Goal: Obtain resource: Obtain resource

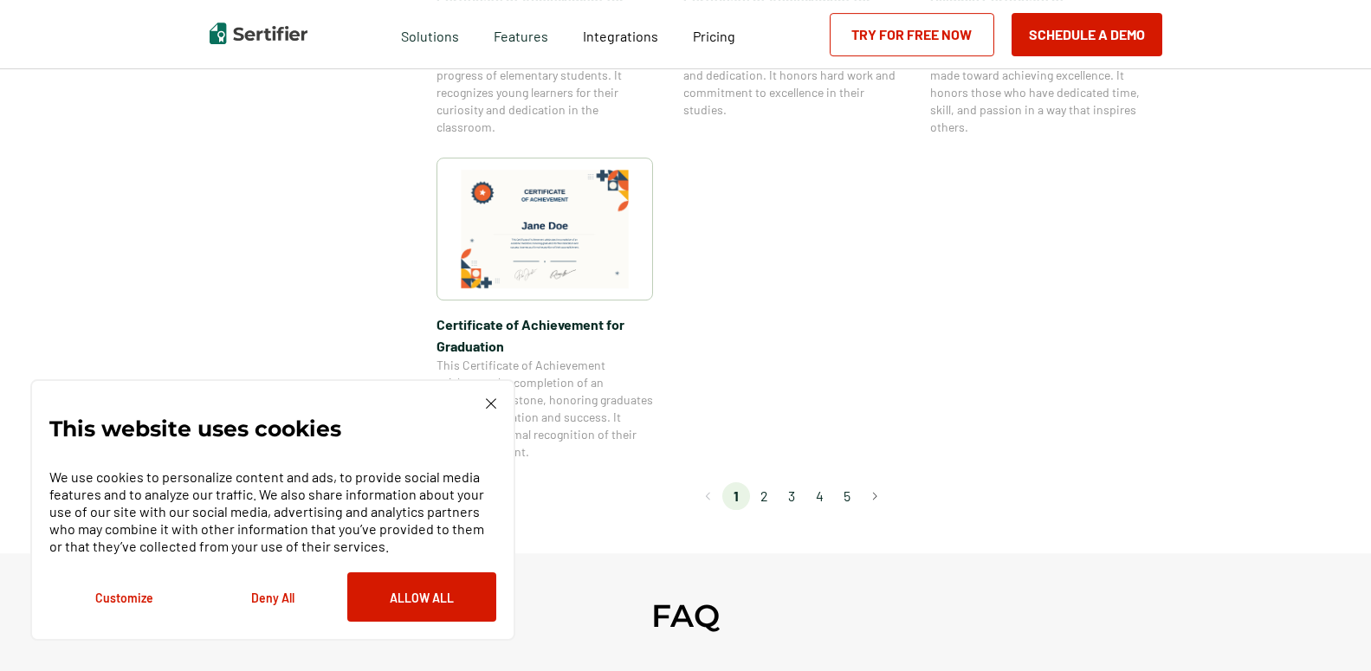
scroll to position [1679, 0]
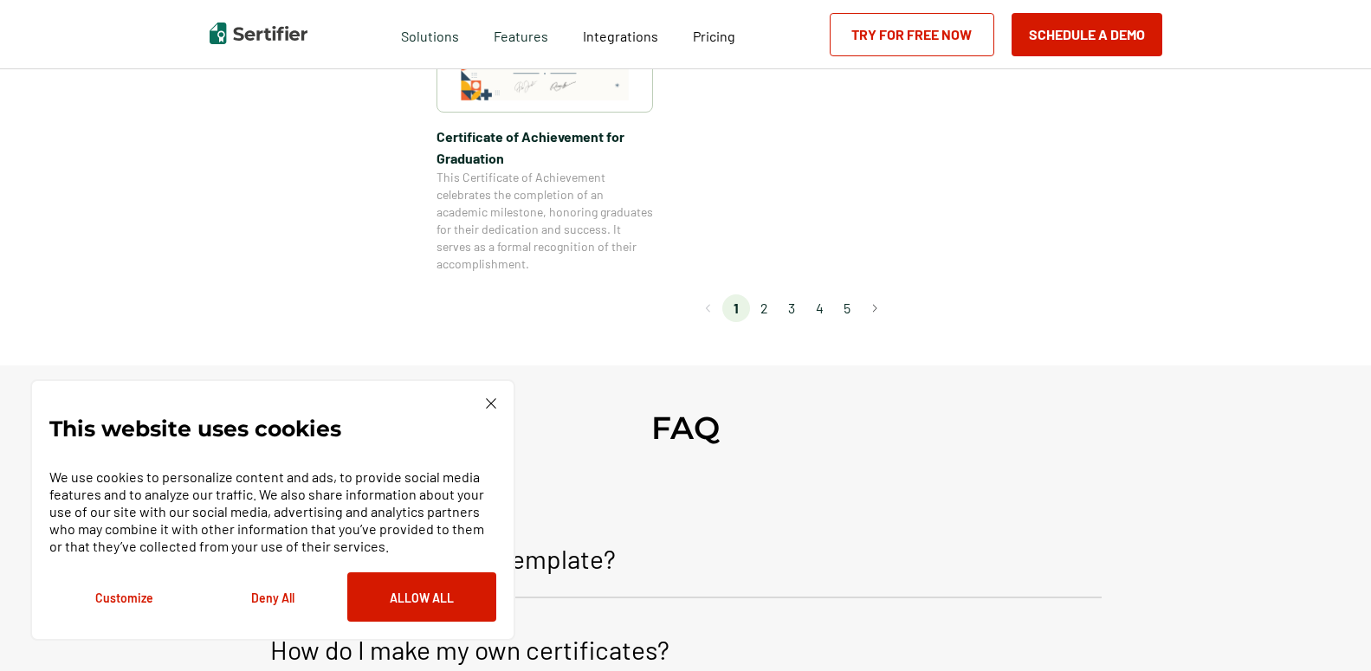
click at [485, 398] on div "This website uses cookies We use cookies to personalize content and ads, to pro…" at bounding box center [272, 510] width 485 height 262
click at [496, 404] on div "This website uses cookies We use cookies to personalize content and ads, to pro…" at bounding box center [272, 510] width 485 height 262
click at [490, 405] on img at bounding box center [491, 403] width 10 height 10
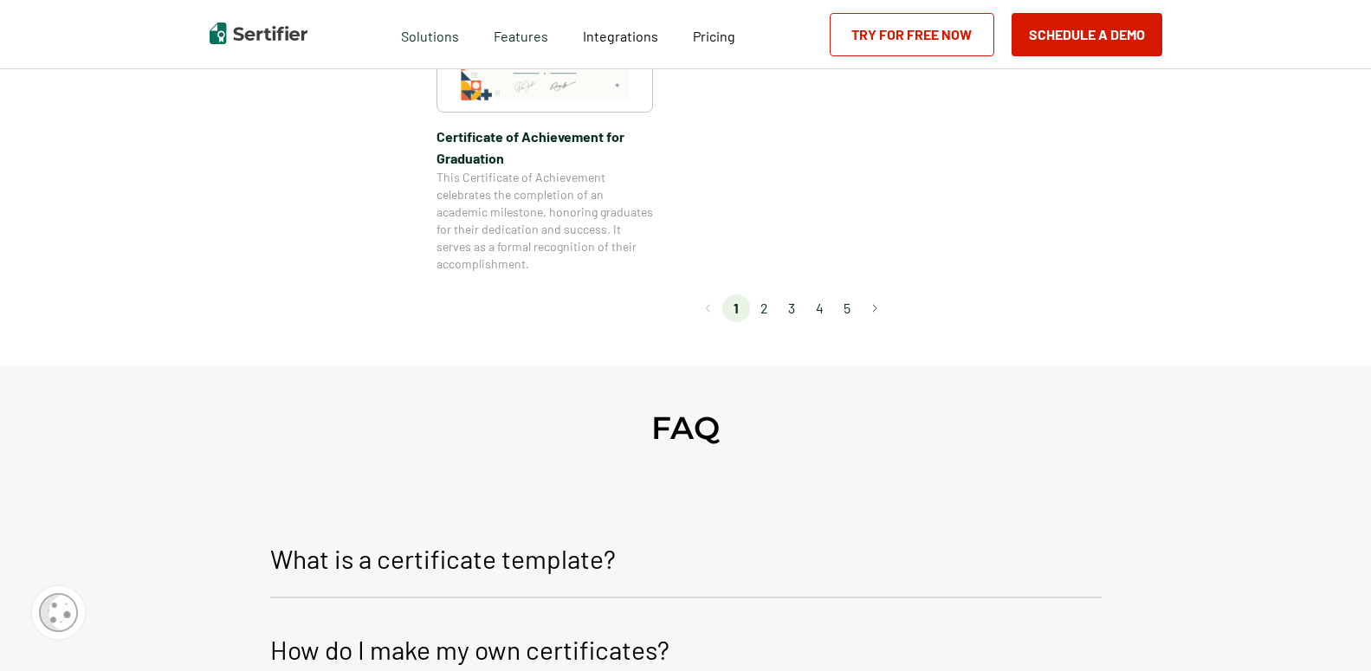
click at [772, 314] on li "2" at bounding box center [764, 308] width 28 height 28
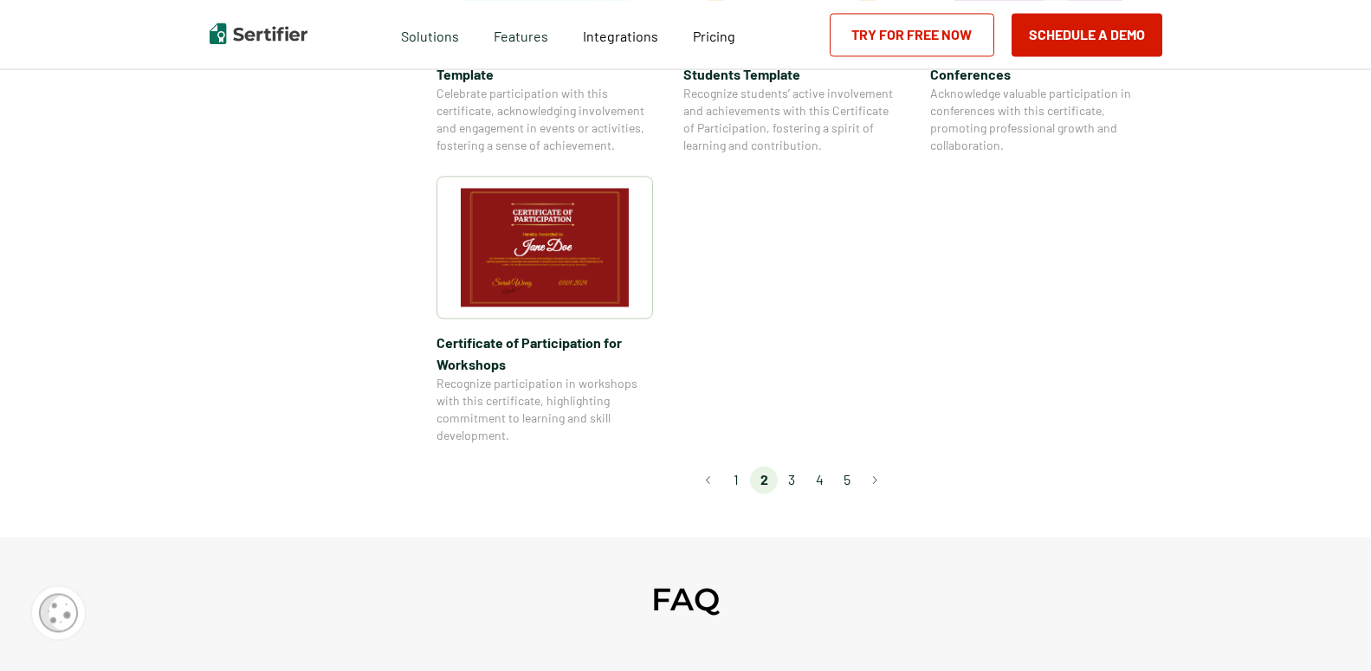
scroll to position [1590, 0]
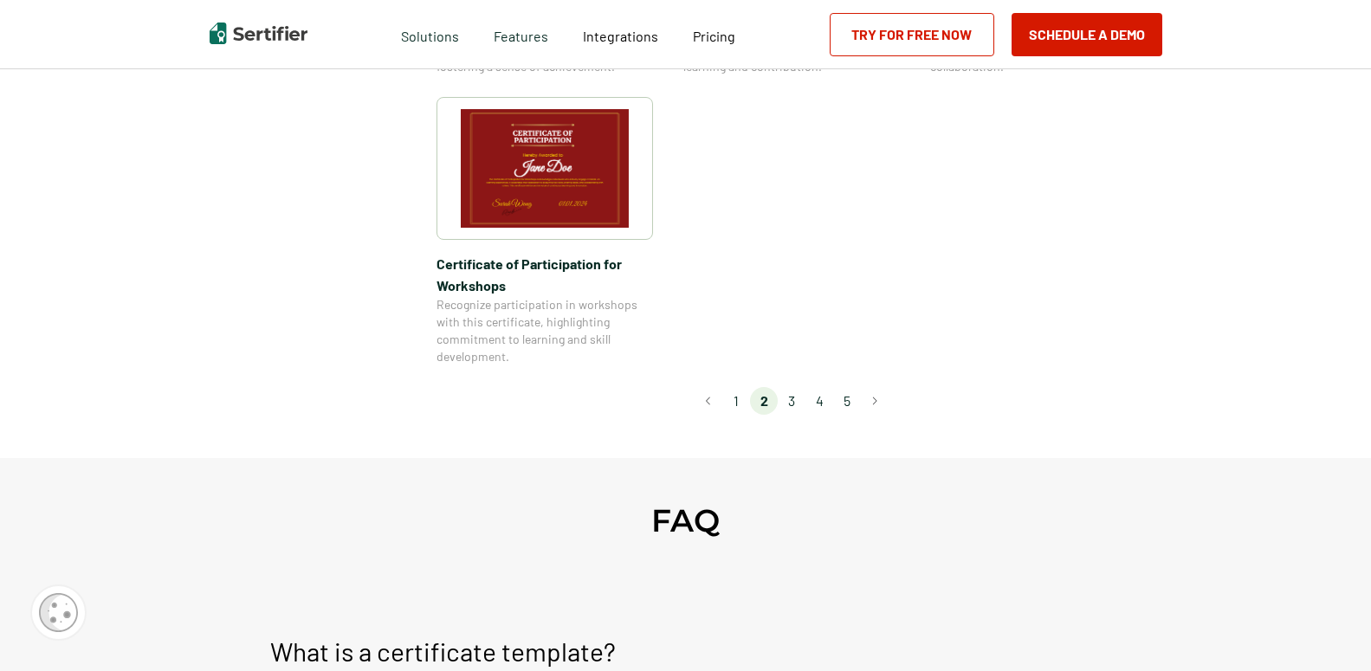
click at [800, 387] on li "3" at bounding box center [792, 401] width 28 height 28
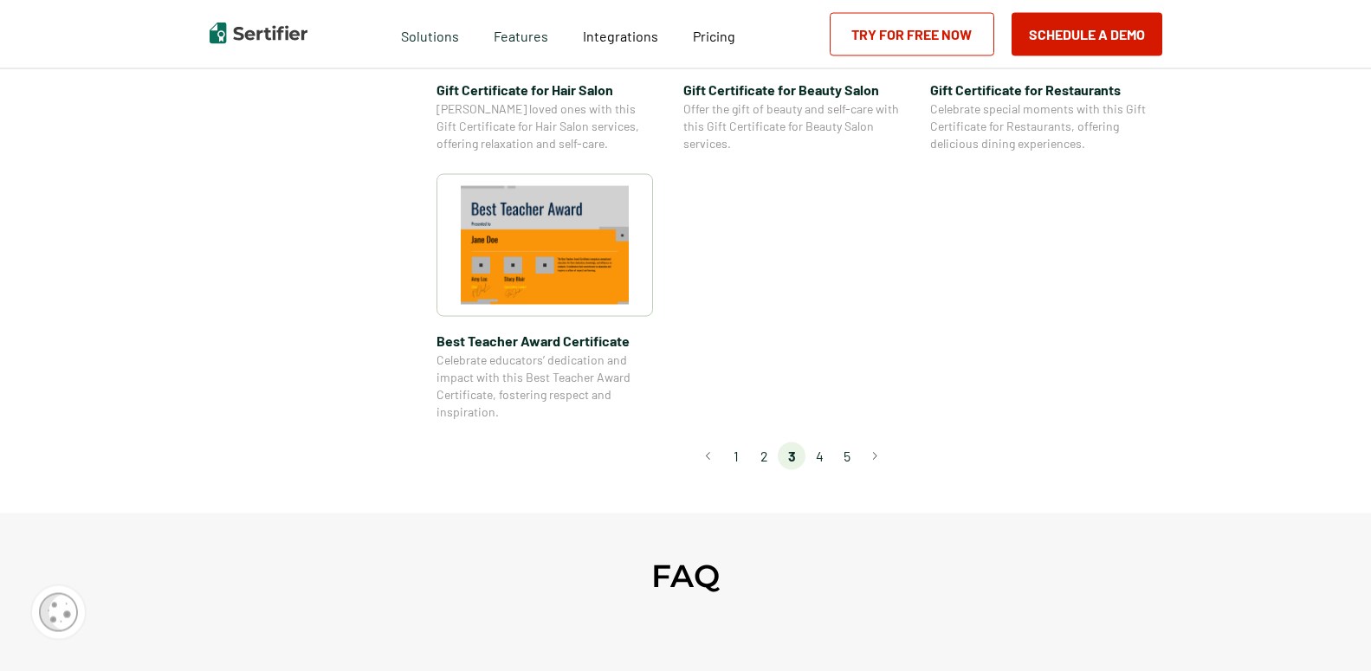
scroll to position [1325, 0]
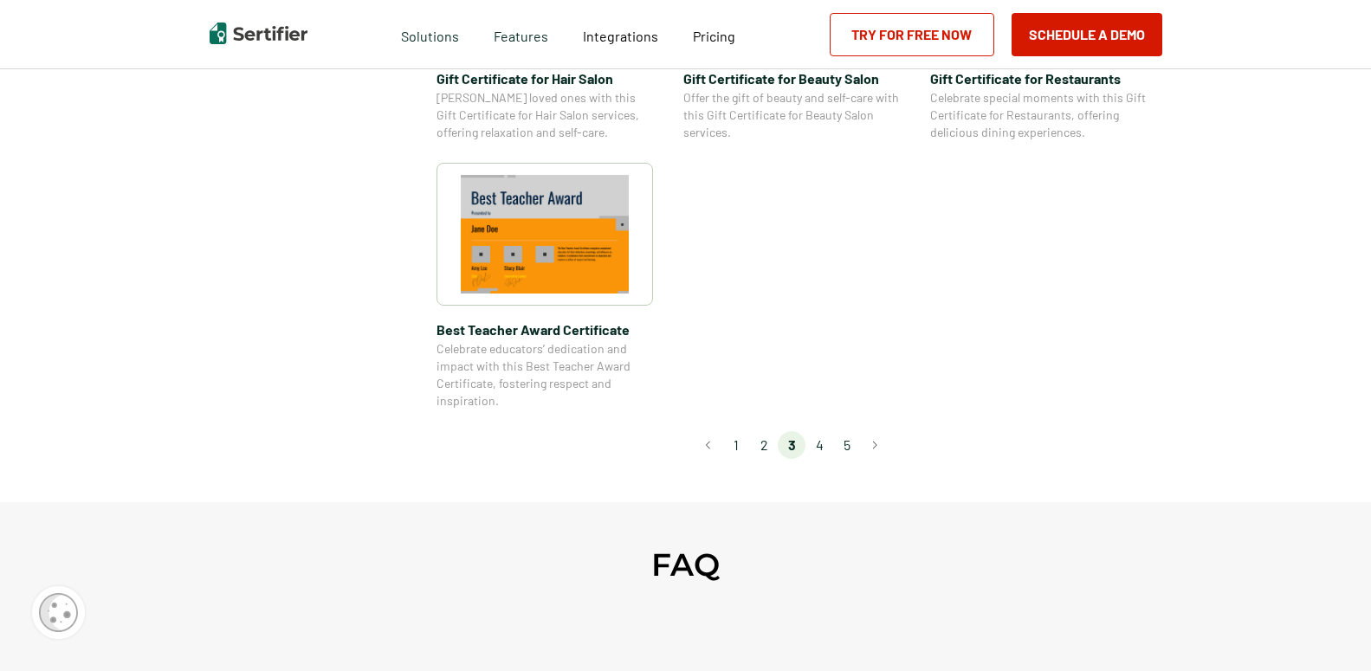
click at [824, 446] on li "4" at bounding box center [820, 445] width 28 height 28
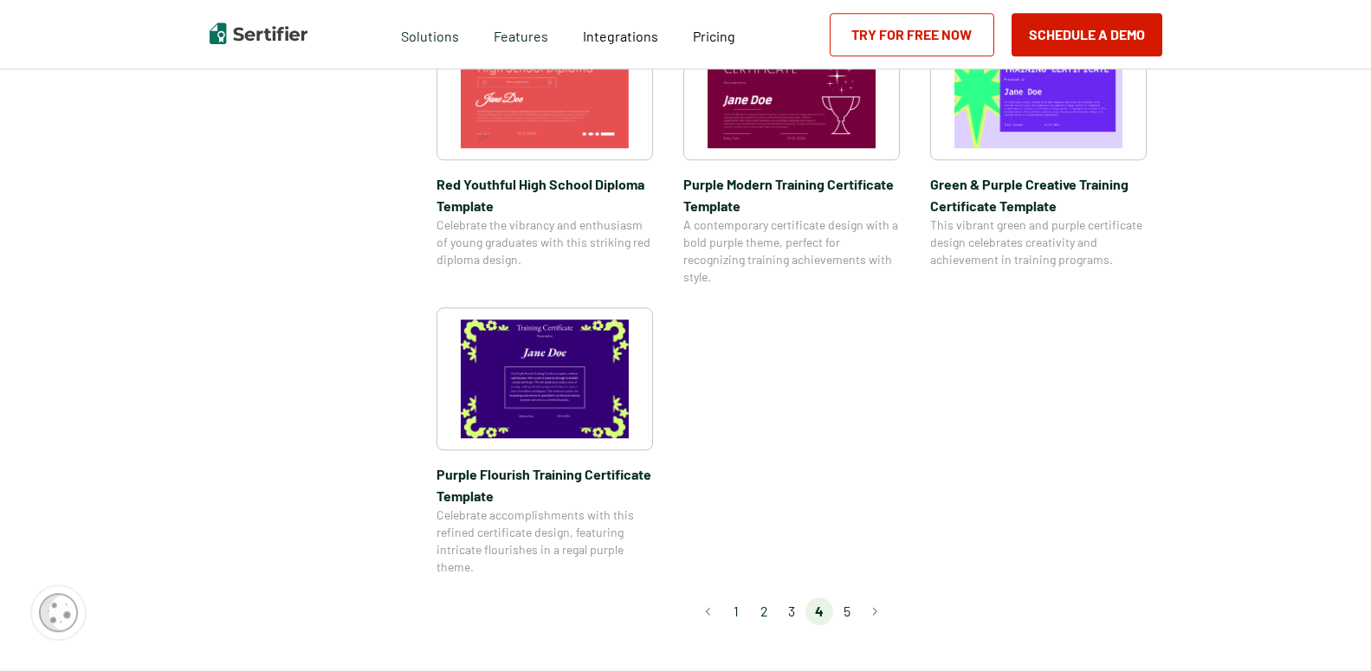
scroll to position [1237, 0]
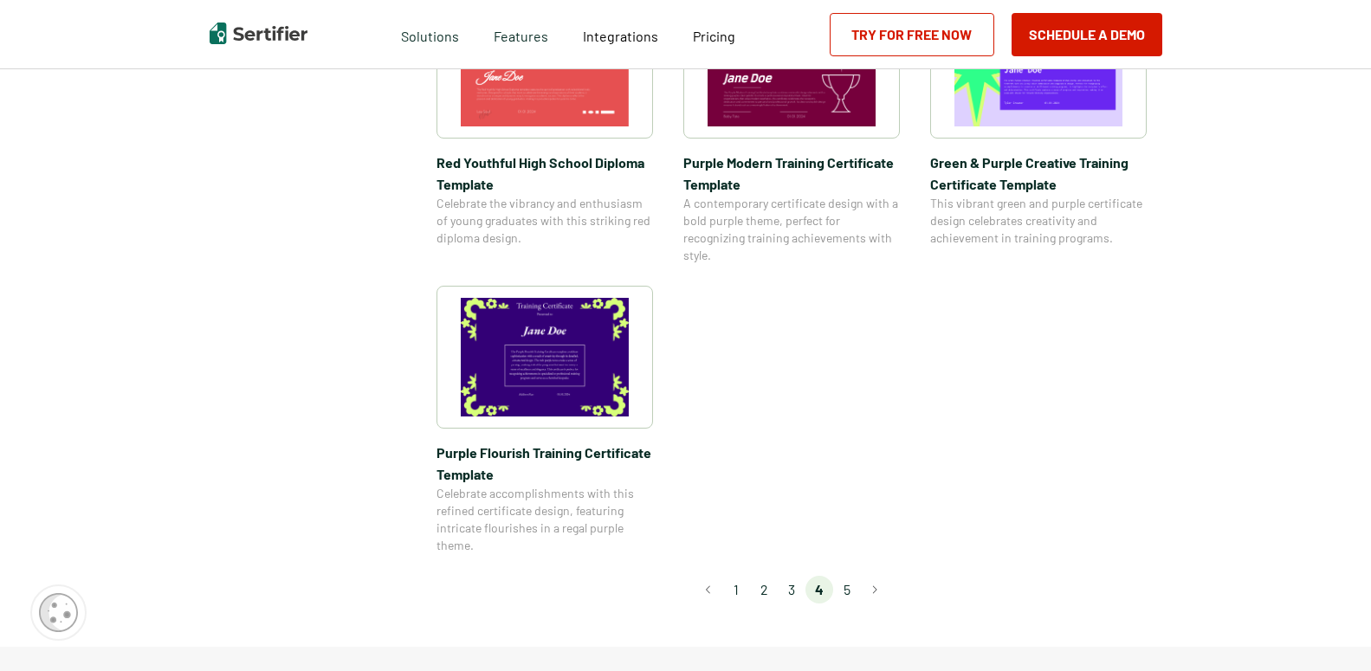
click at [857, 589] on li "5" at bounding box center [847, 590] width 28 height 28
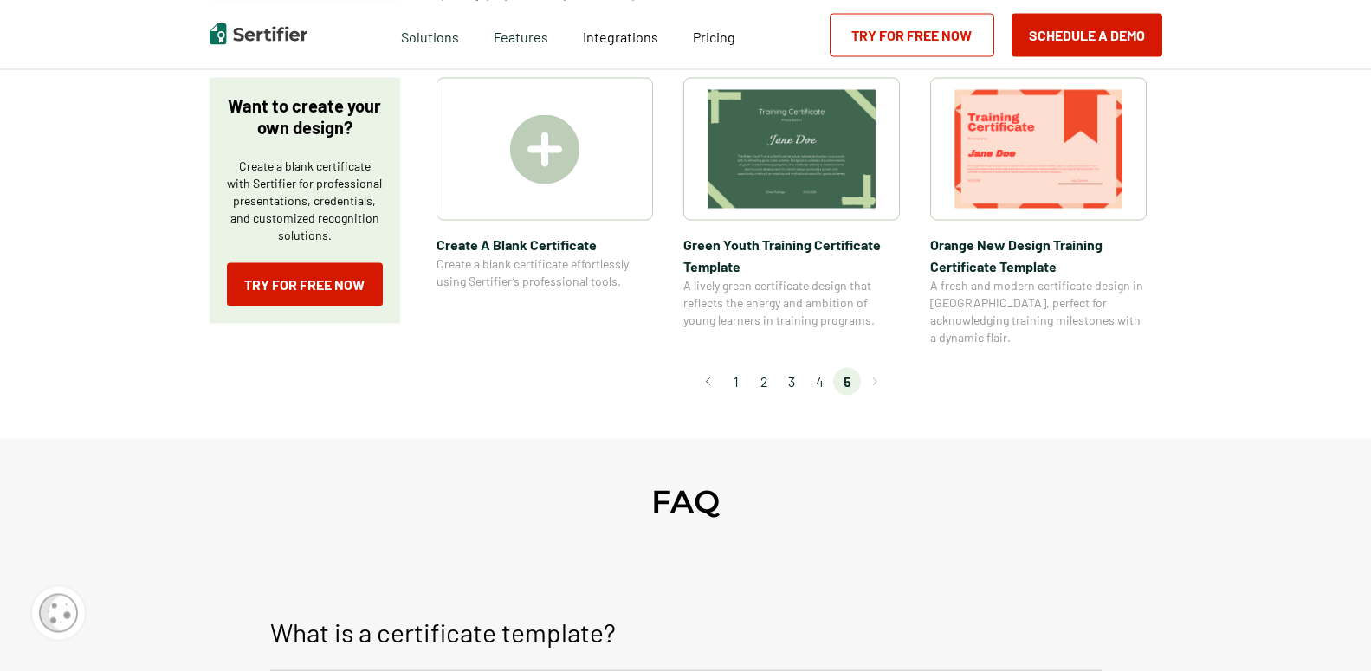
scroll to position [442, 0]
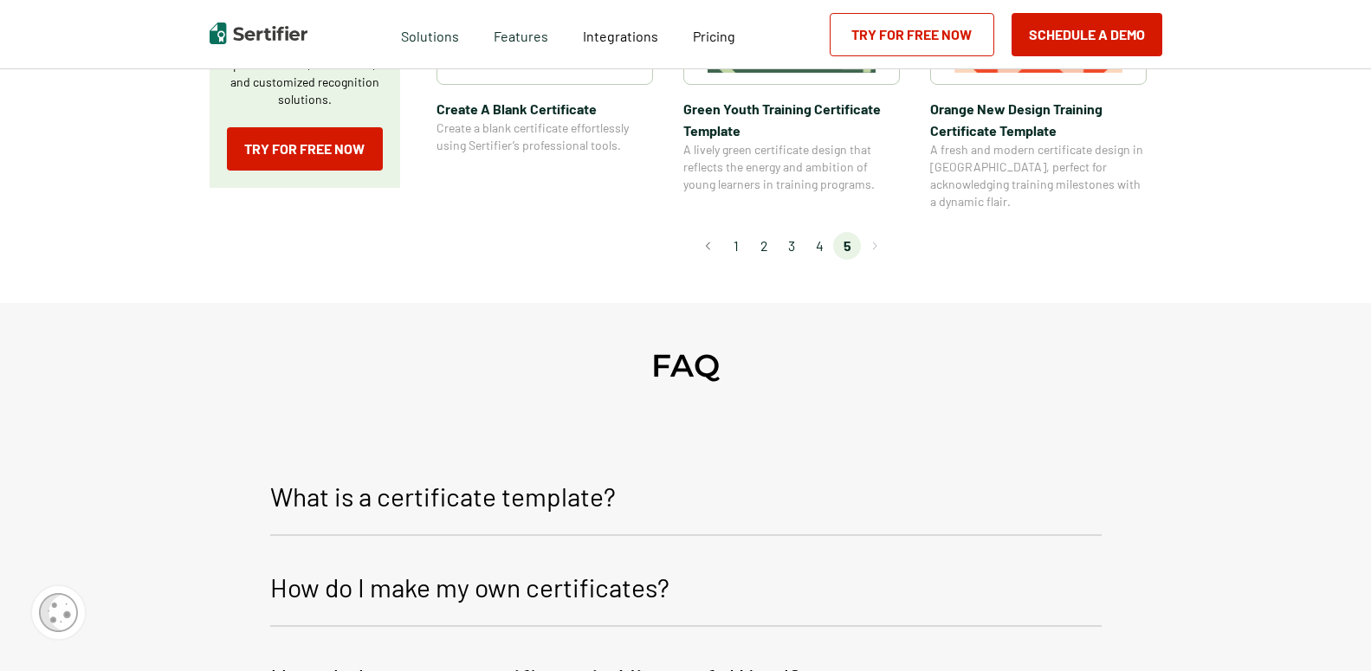
click at [746, 233] on li "1" at bounding box center [736, 246] width 28 height 28
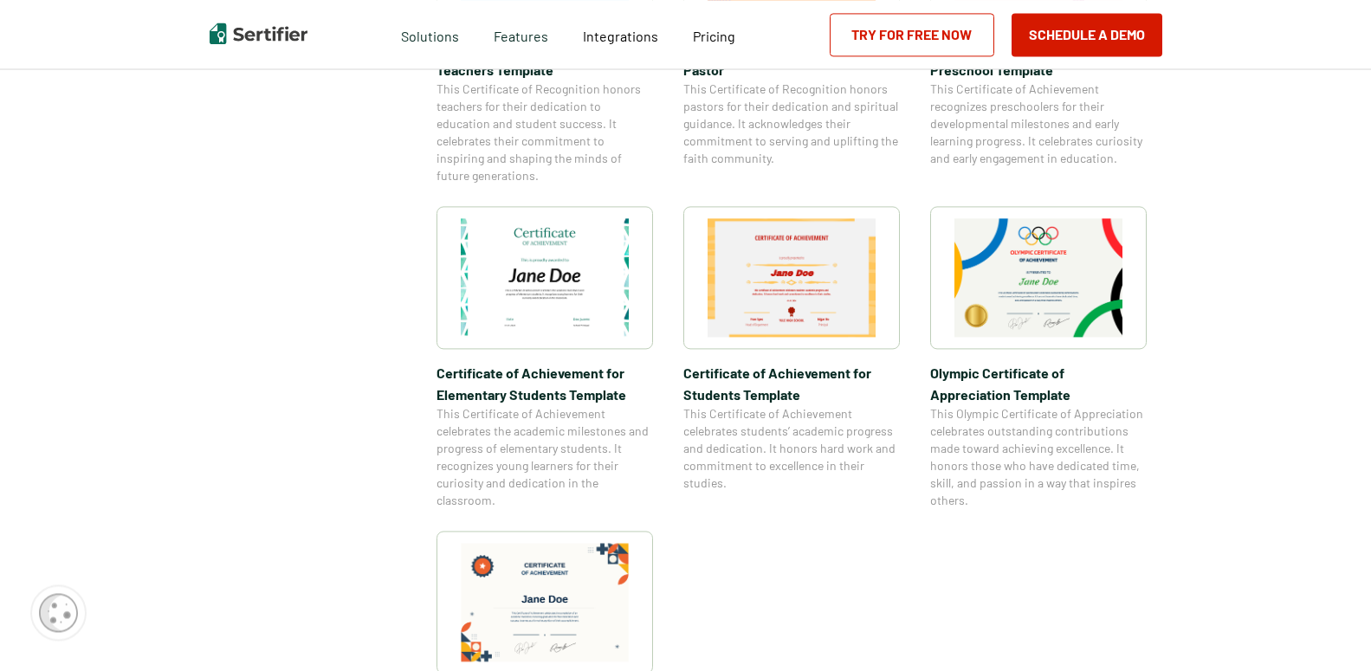
scroll to position [0, 0]
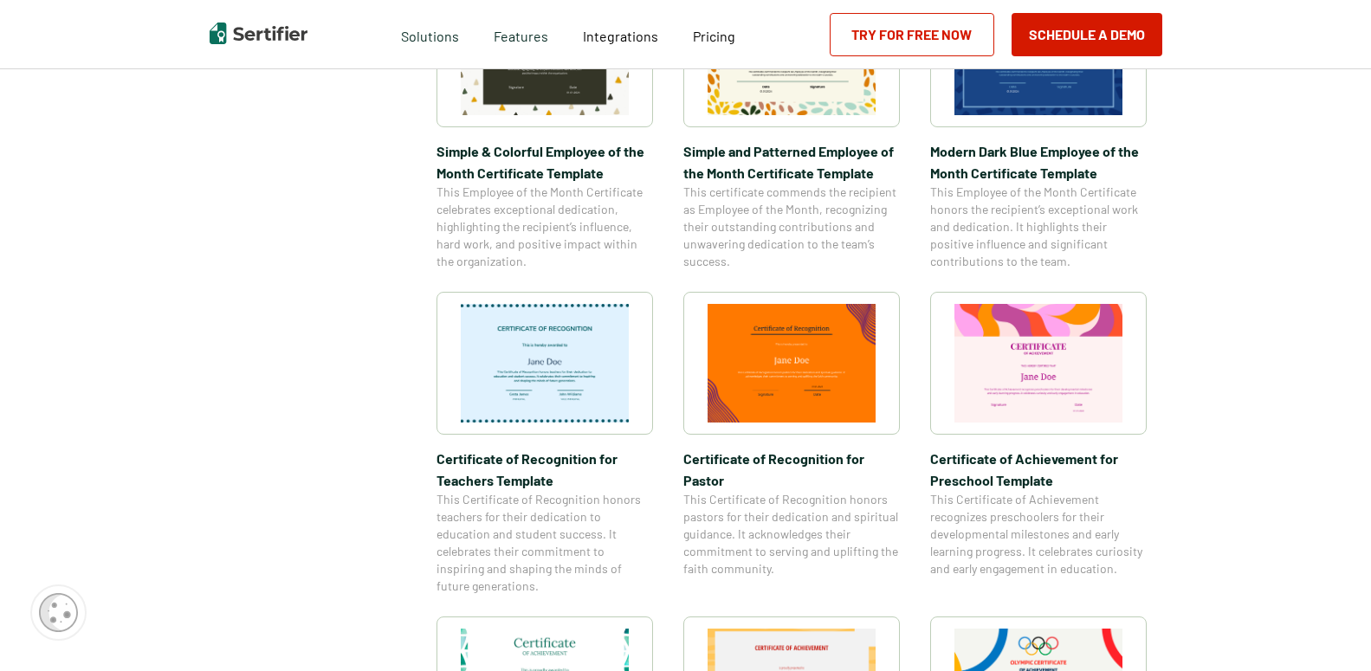
click at [797, 359] on img at bounding box center [792, 363] width 168 height 119
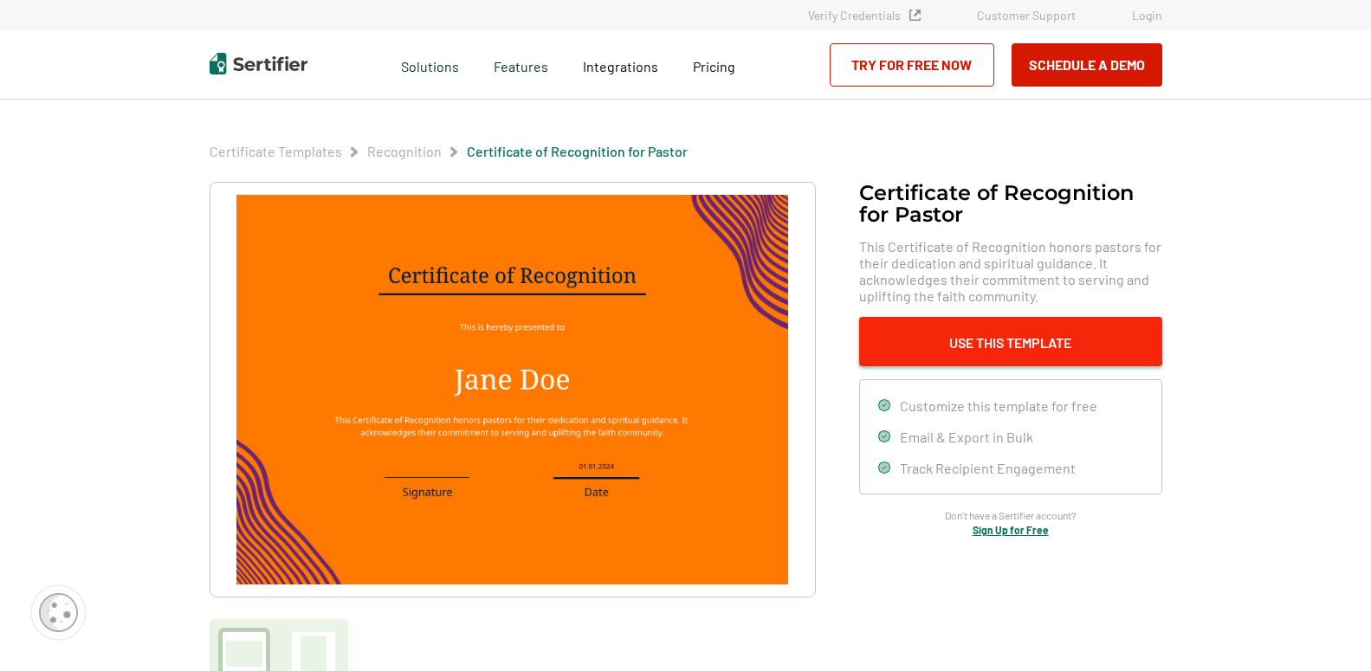
click at [989, 341] on button "Use This Template" at bounding box center [1010, 341] width 303 height 49
